Goal: Information Seeking & Learning: Learn about a topic

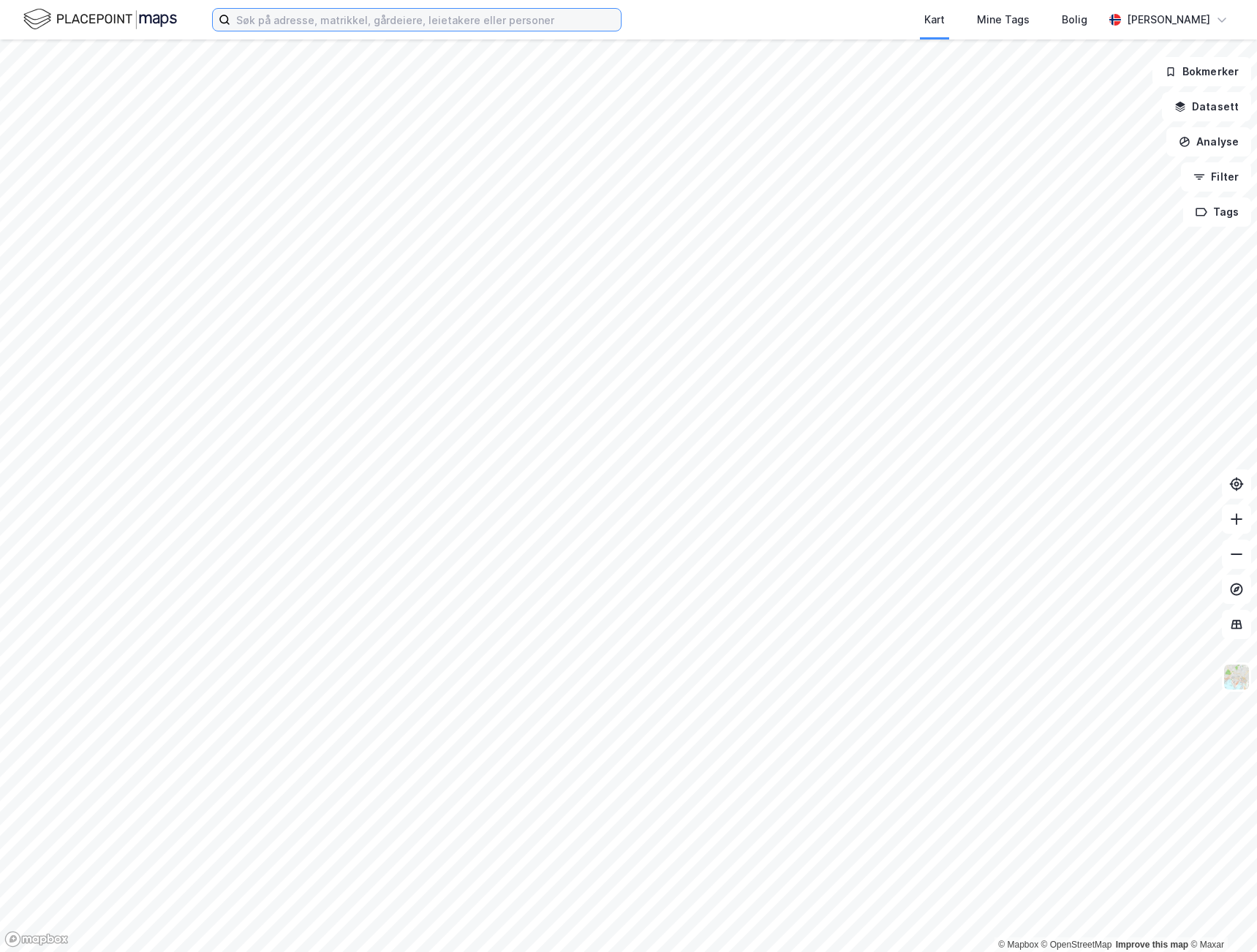
click at [351, 21] on input at bounding box center [425, 20] width 390 height 22
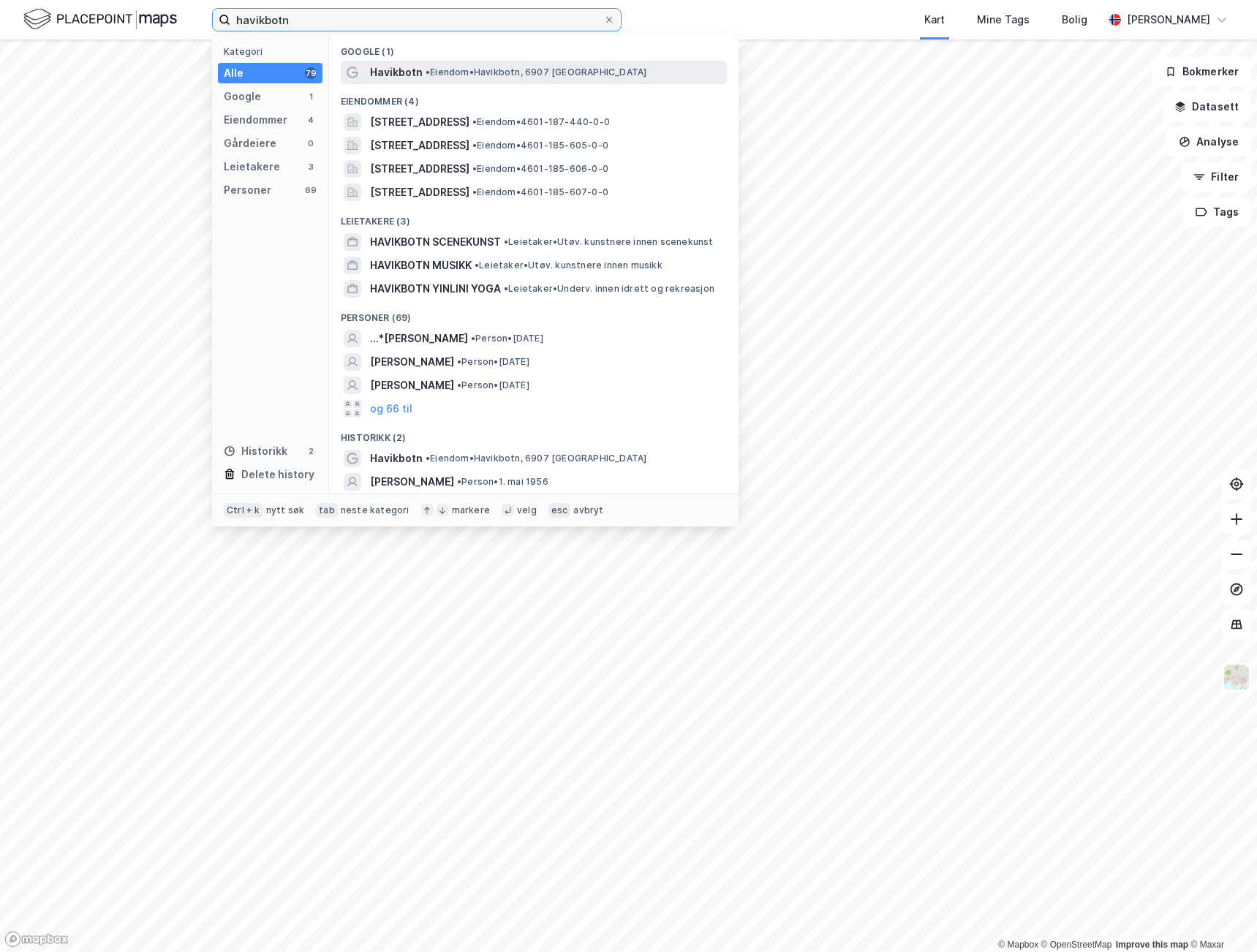
type input "havikbotn"
click at [404, 71] on span "Havikbotn" at bounding box center [396, 73] width 53 height 18
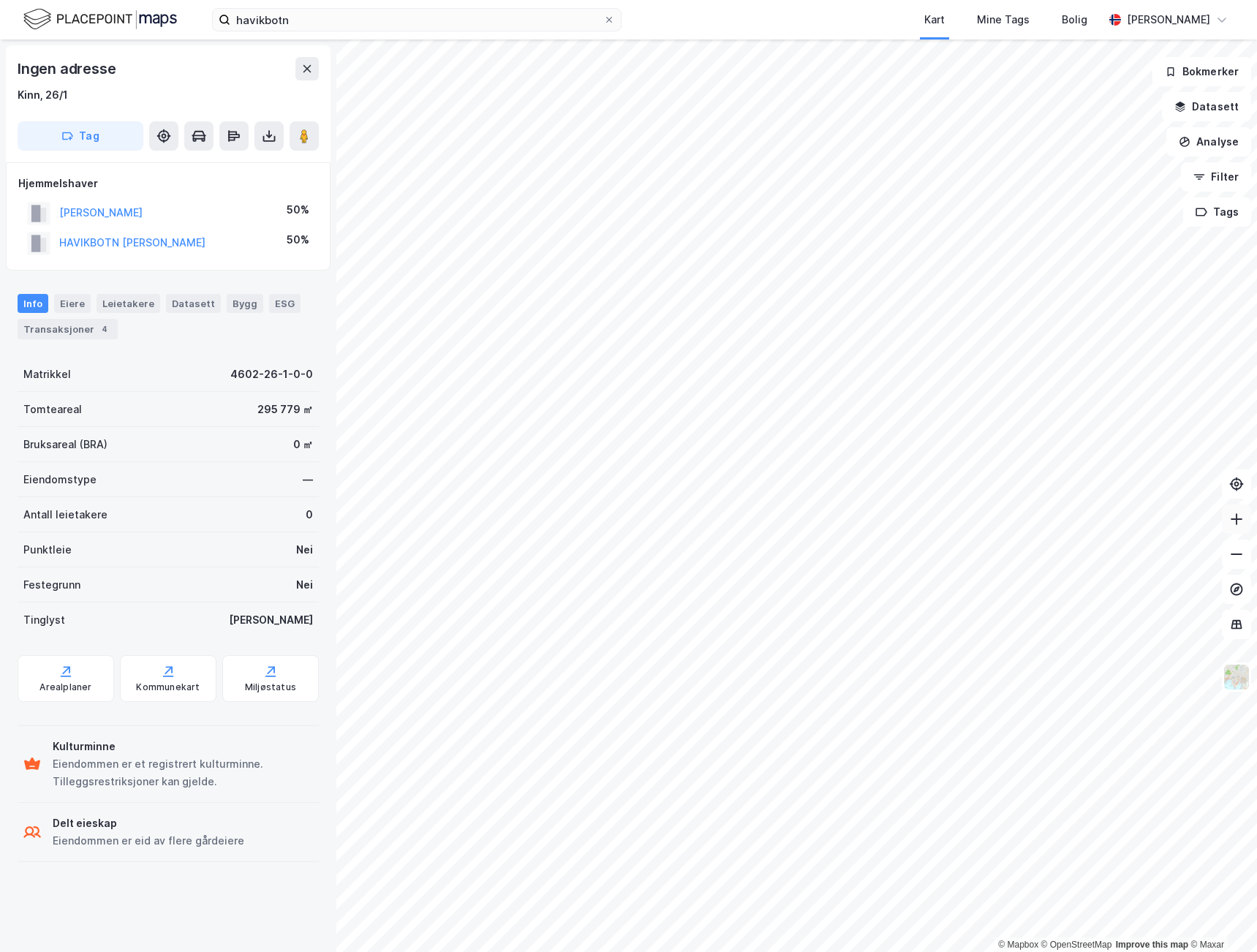
click at [1233, 525] on icon at bounding box center [1236, 519] width 15 height 15
click at [1228, 557] on button at bounding box center [1235, 554] width 29 height 29
click at [1235, 516] on icon at bounding box center [1236, 519] width 15 height 15
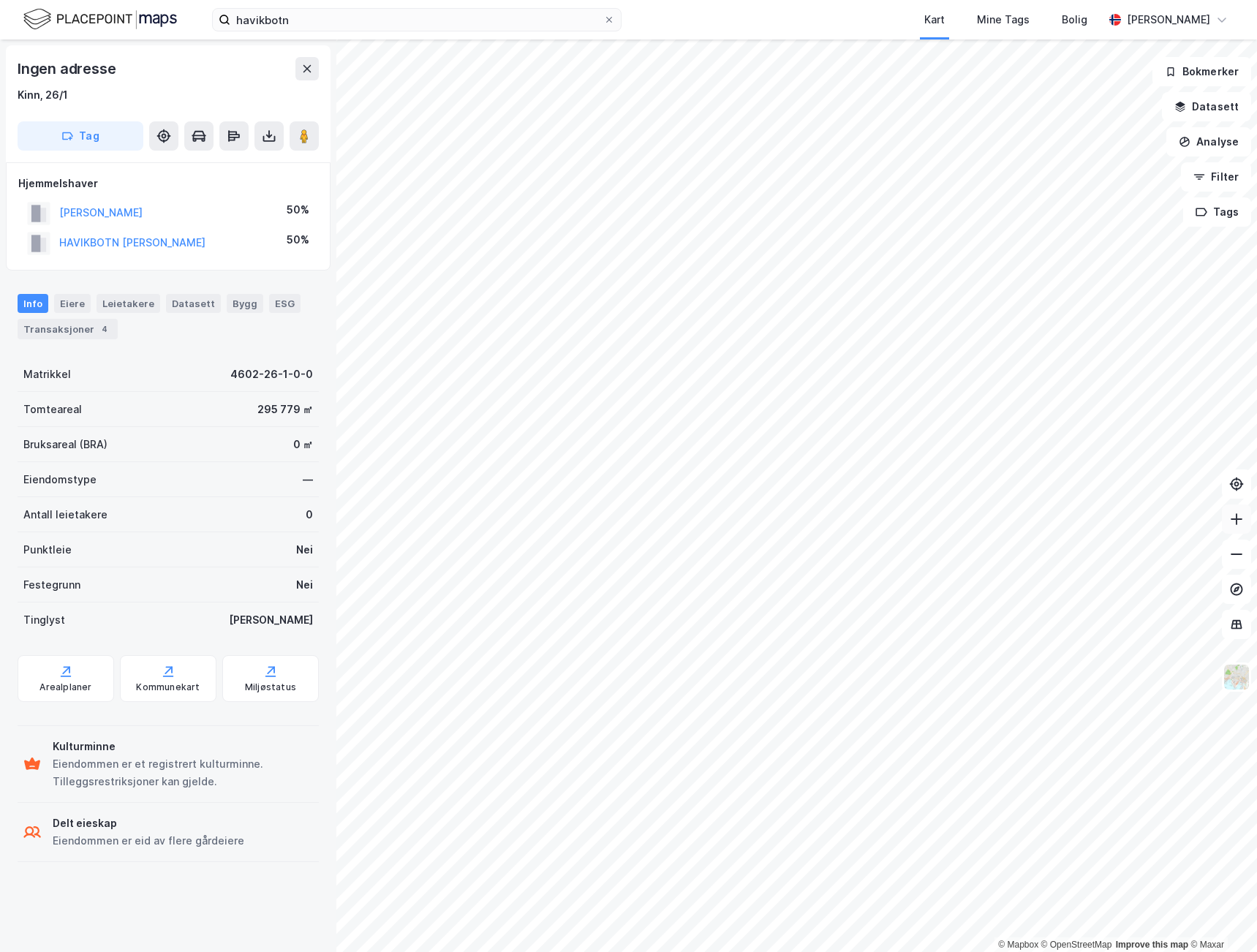
click at [1235, 516] on icon at bounding box center [1236, 519] width 15 height 15
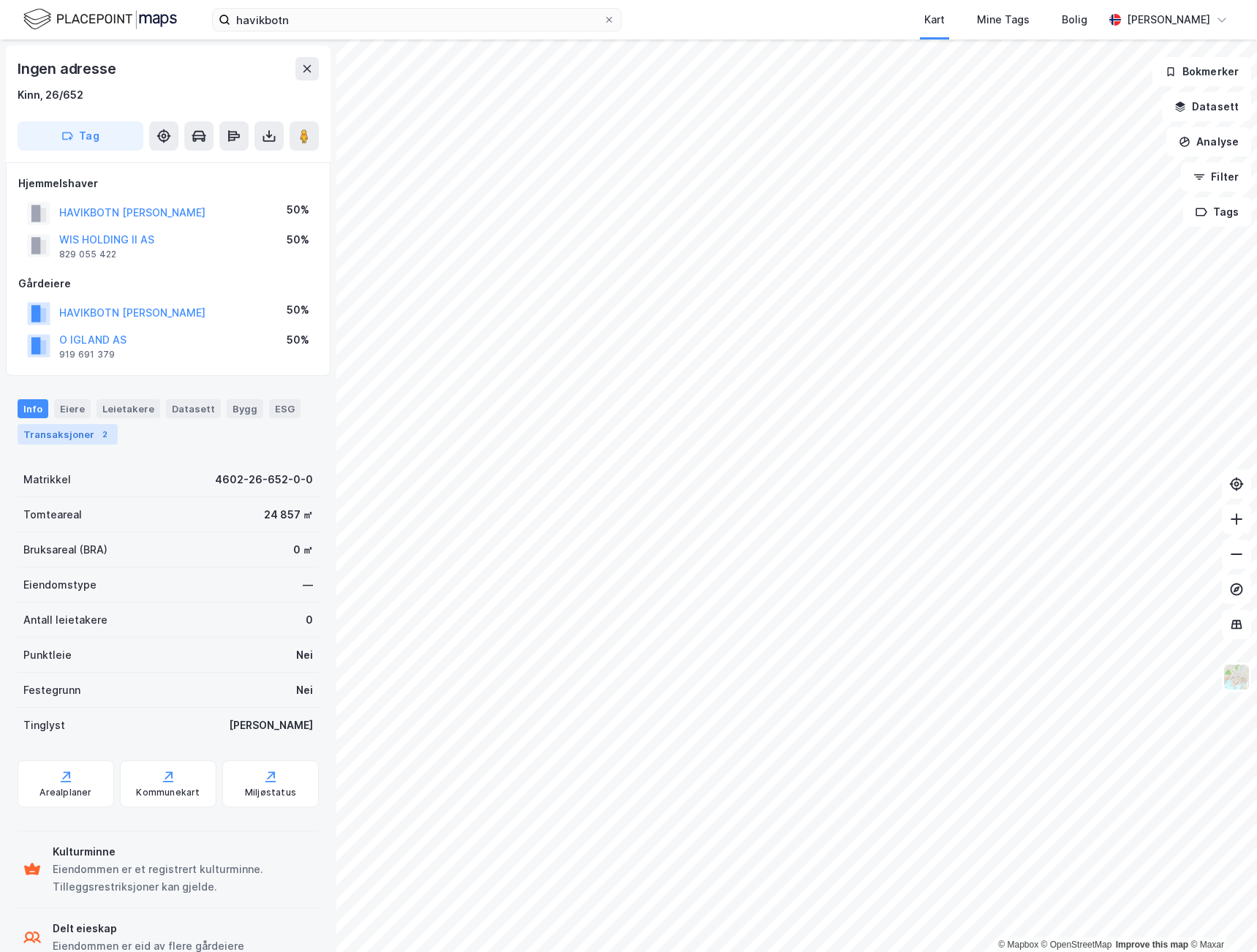
click at [31, 430] on div "Transaksjoner 2" at bounding box center [68, 434] width 100 height 21
